Goal: Information Seeking & Learning: Learn about a topic

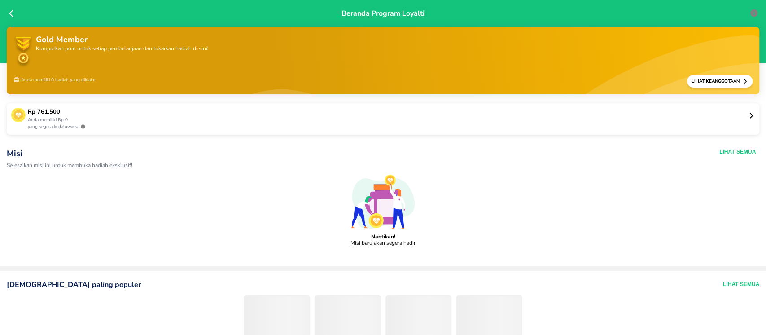
click at [420, 253] on span "lihat misi yang telah selesai" at bounding box center [383, 254] width 749 height 7
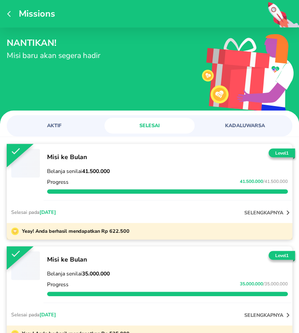
click at [267, 212] on p "selengkapnya" at bounding box center [264, 212] width 39 height 7
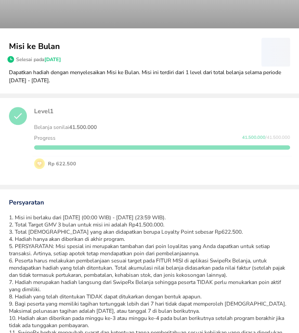
scroll to position [60, 0]
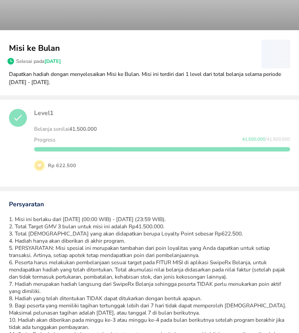
click at [40, 109] on p "Level 1" at bounding box center [162, 113] width 256 height 9
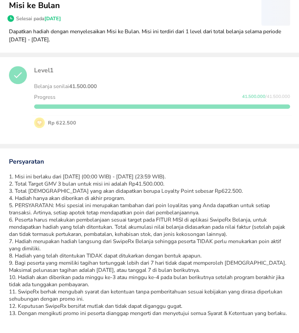
scroll to position [109, 0]
click at [92, 83] on strong "41.500.000" at bounding box center [83, 86] width 28 height 7
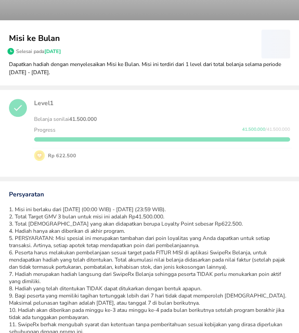
scroll to position [61, 0]
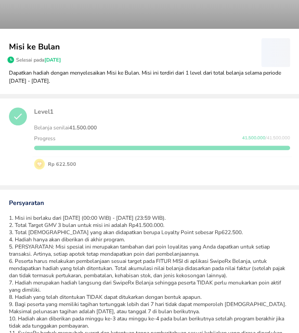
click at [50, 44] on p "Misi ke Bulan" at bounding box center [135, 47] width 253 height 12
click at [46, 51] on p "Misi ke Bulan" at bounding box center [135, 47] width 253 height 12
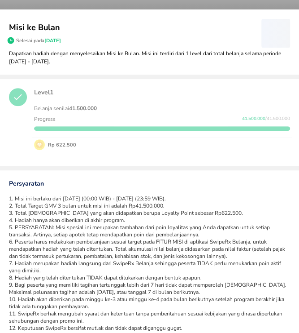
scroll to position [68, 0]
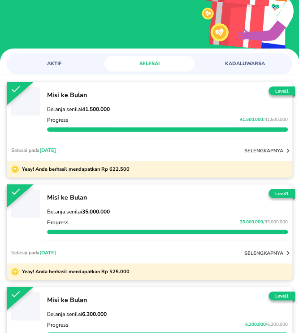
scroll to position [65, 0]
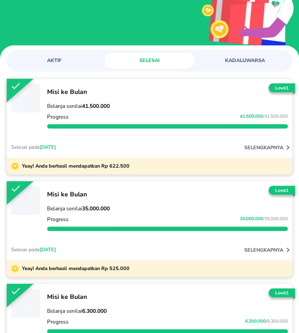
click at [65, 66] on button "AKTIF" at bounding box center [54, 61] width 90 height 16
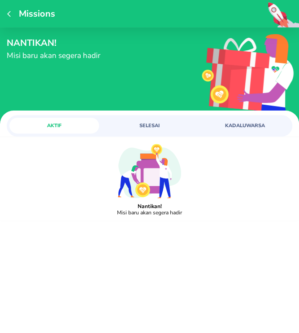
click at [141, 123] on span "SELESAI" at bounding box center [149, 125] width 79 height 7
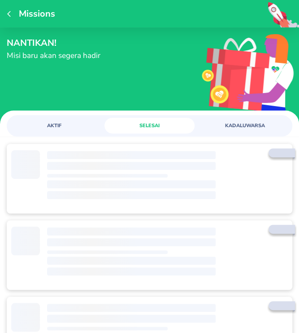
click at [159, 168] on span "‌" at bounding box center [131, 166] width 169 height 8
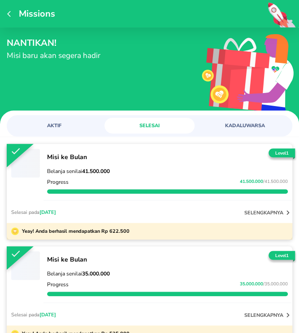
click at [159, 168] on p "Belanja senilai 41.500.000" at bounding box center [167, 170] width 241 height 7
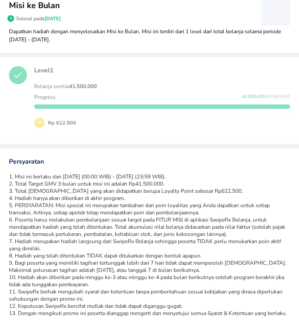
scroll to position [109, 0]
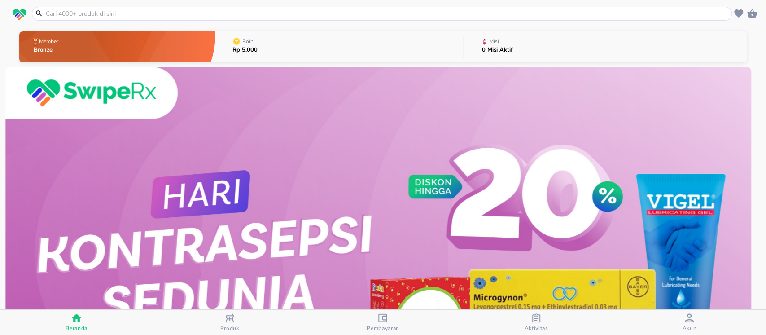
click at [270, 16] on input "text" at bounding box center [387, 13] width 685 height 9
